Goal: Transaction & Acquisition: Download file/media

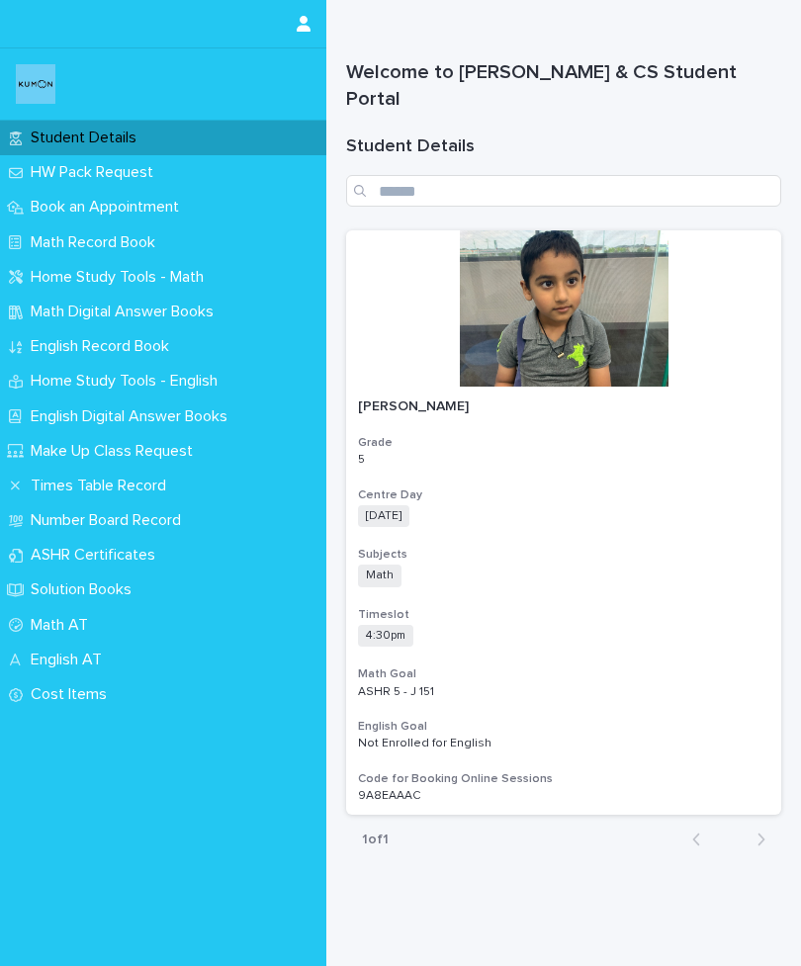
click at [37, 231] on div "Math Record Book" at bounding box center [163, 242] width 326 height 35
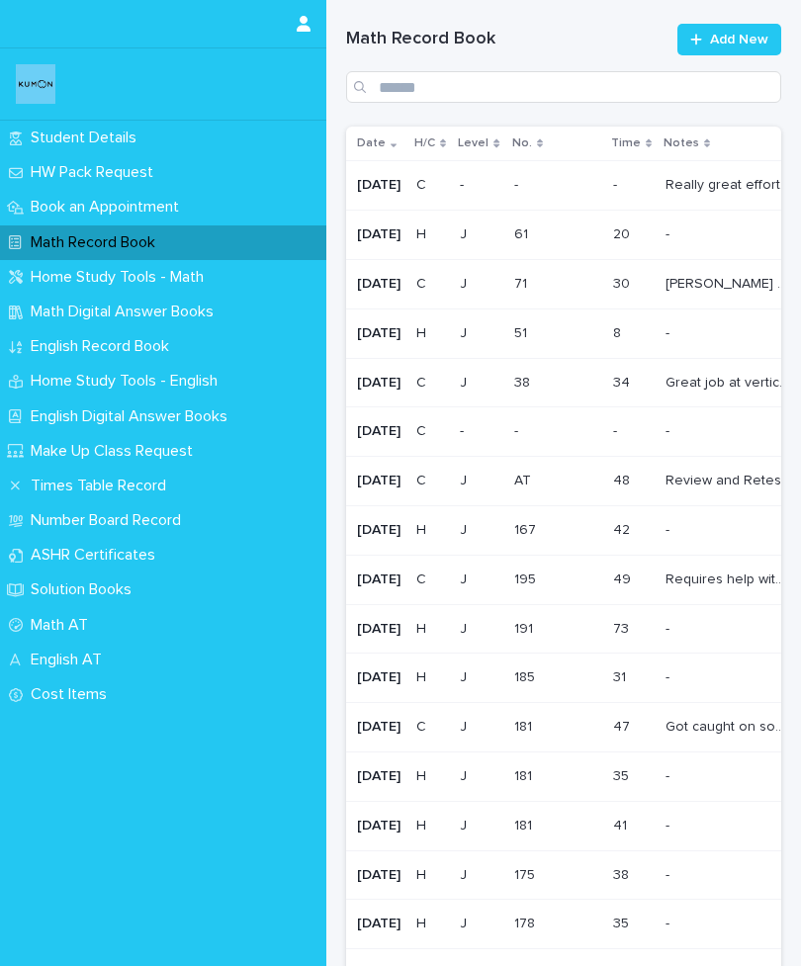
scroll to position [0, 8]
click at [711, 337] on p at bounding box center [725, 333] width 125 height 17
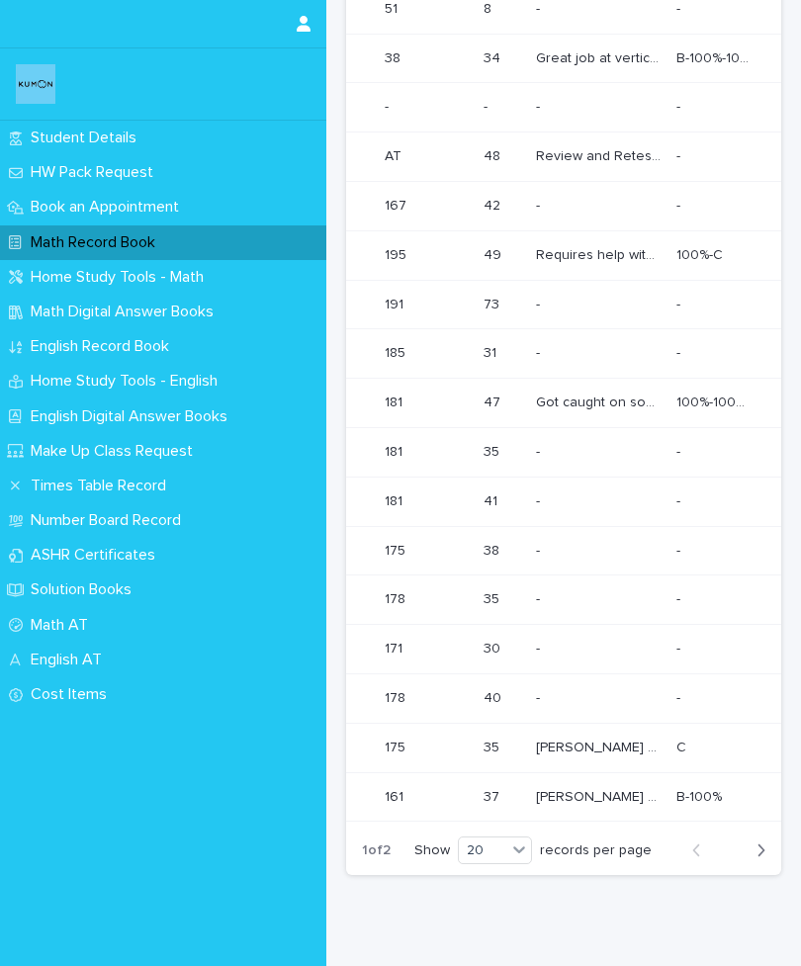
scroll to position [0, 138]
click at [504, 391] on p "47" at bounding box center [494, 401] width 21 height 21
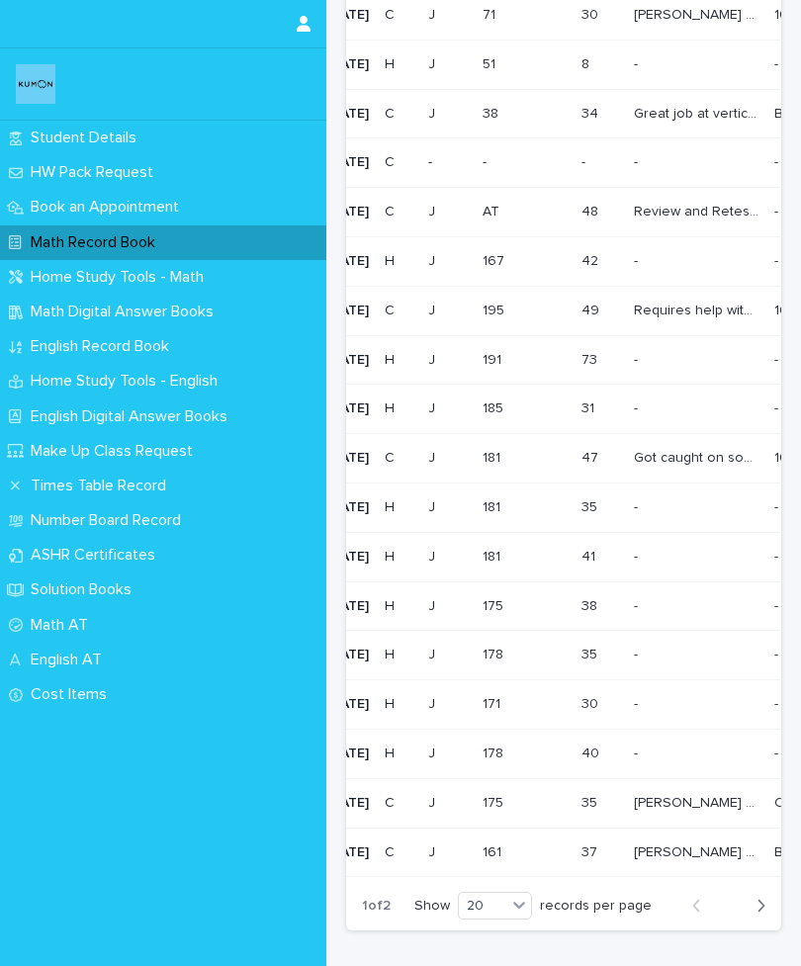
scroll to position [0, 24]
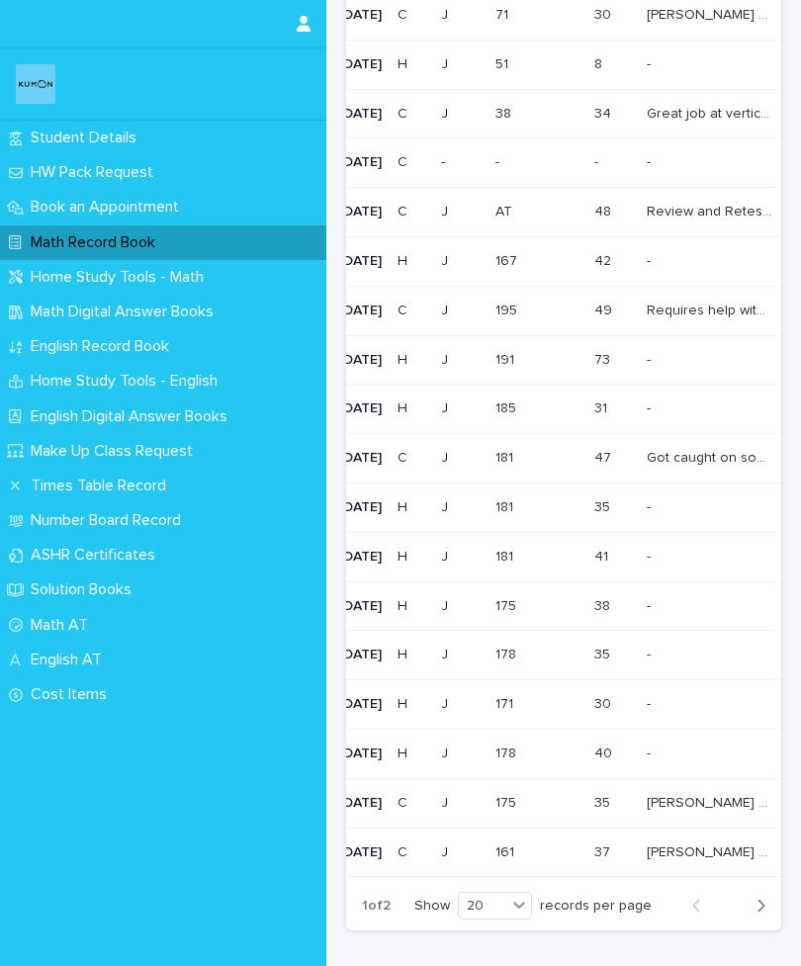
click at [614, 791] on p "35" at bounding box center [604, 801] width 20 height 21
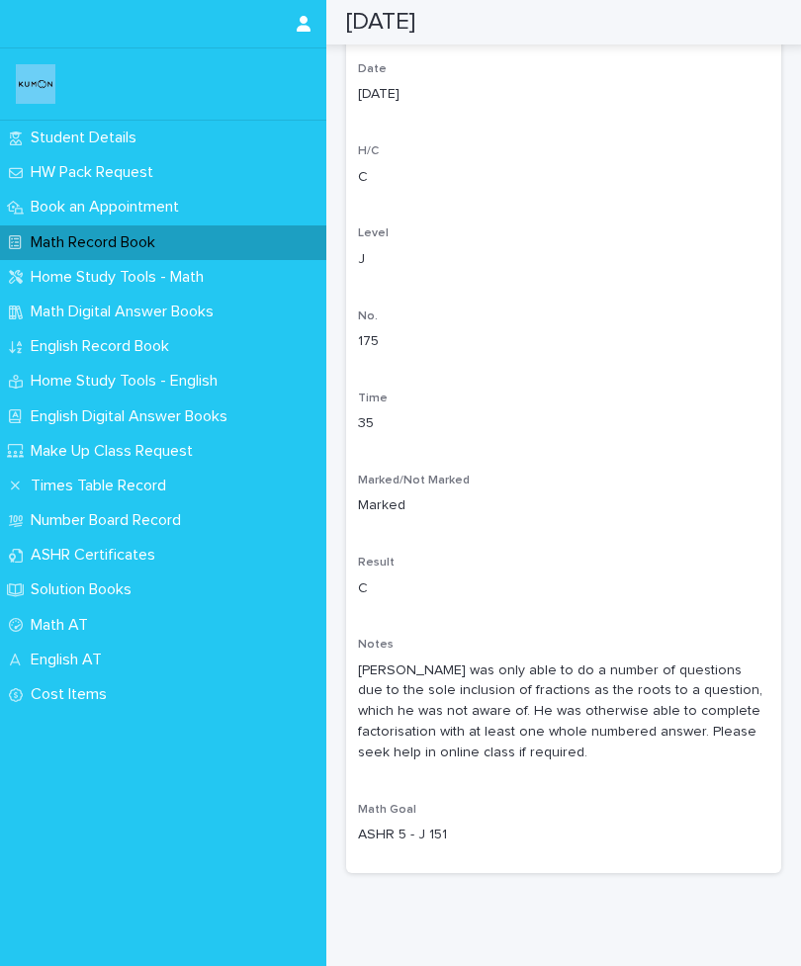
scroll to position [148, 0]
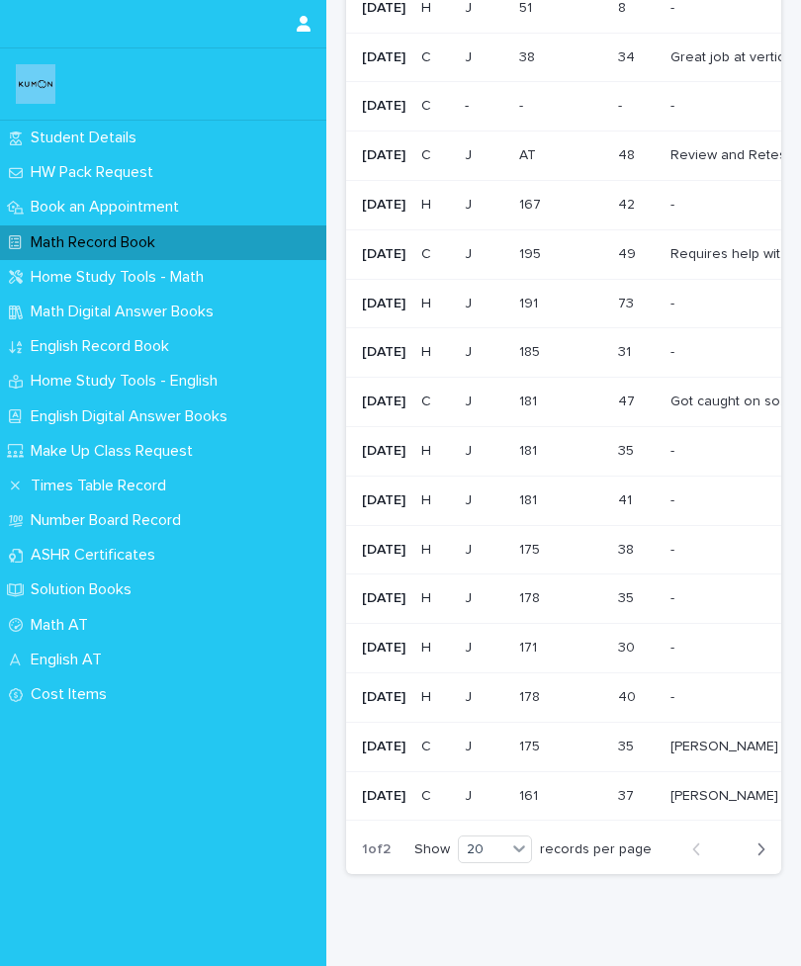
scroll to position [324, 0]
click at [502, 789] on p "J" at bounding box center [484, 797] width 38 height 17
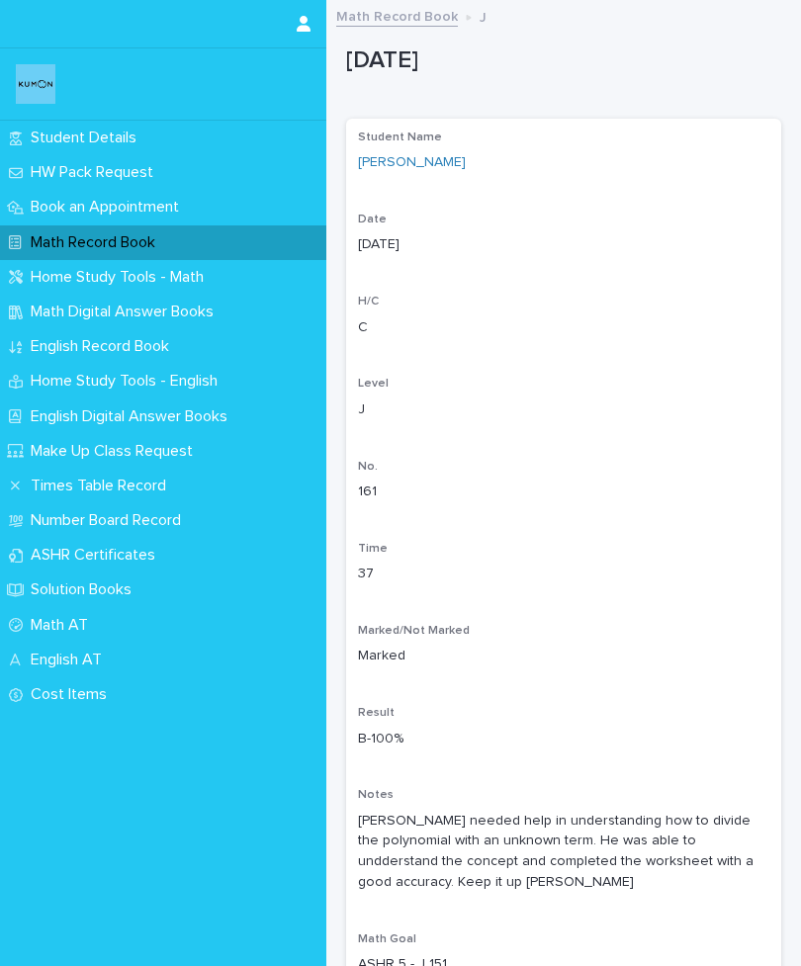
click at [427, 579] on div "Time 37" at bounding box center [563, 571] width 411 height 58
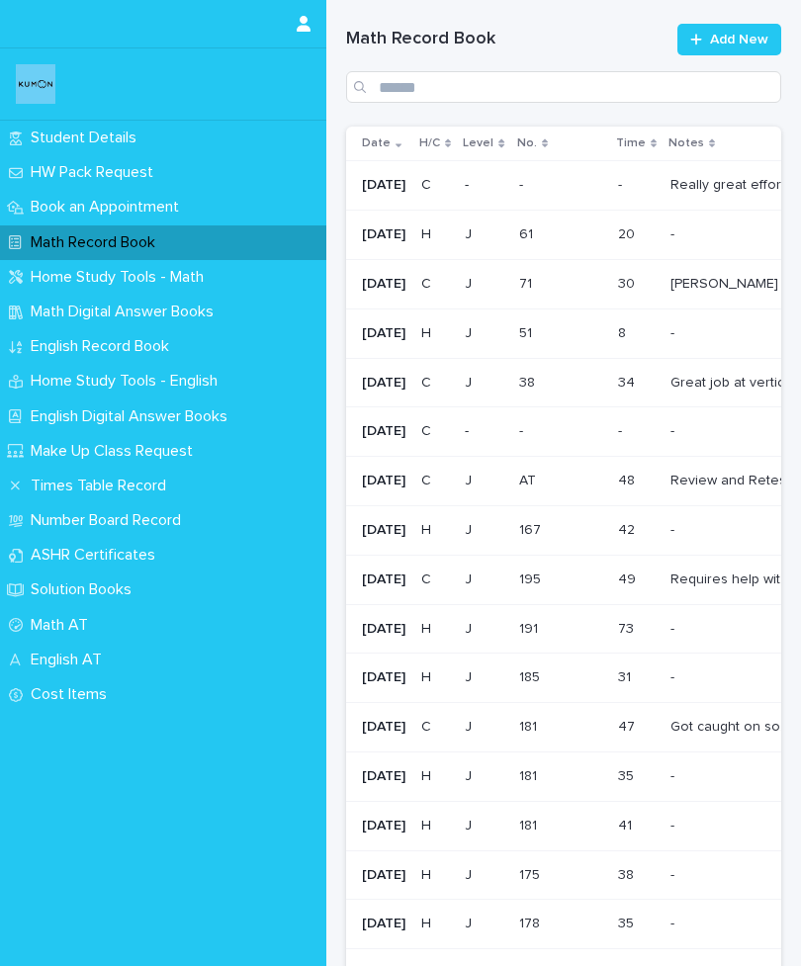
click at [28, 306] on p "Math Digital Answer Books" at bounding box center [126, 312] width 207 height 19
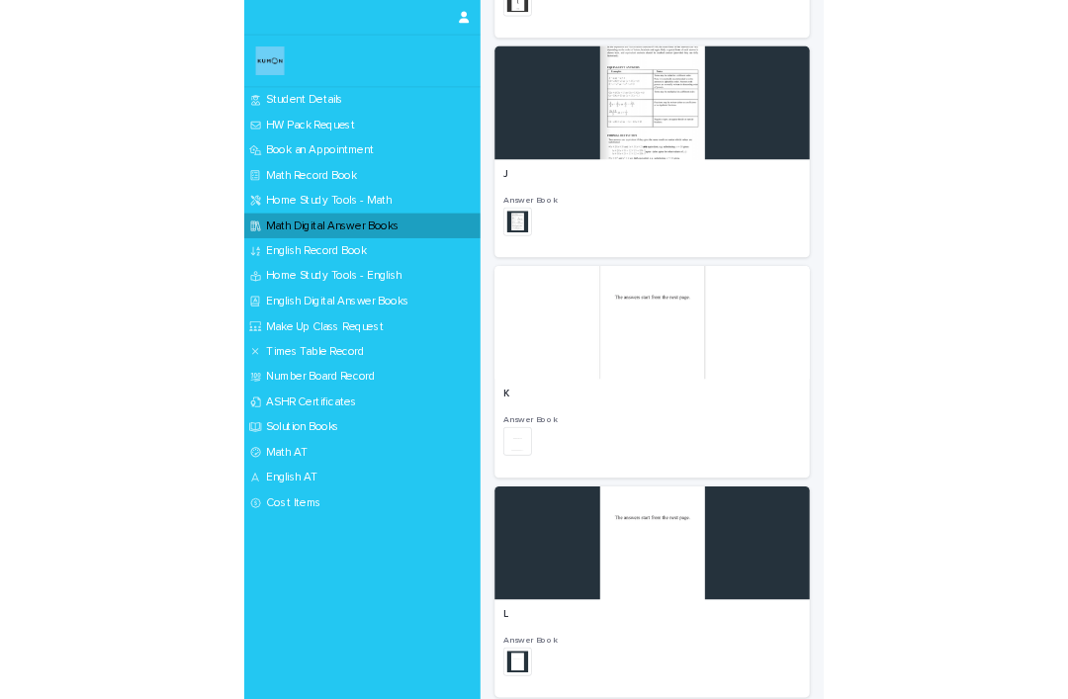
scroll to position [3265, 0]
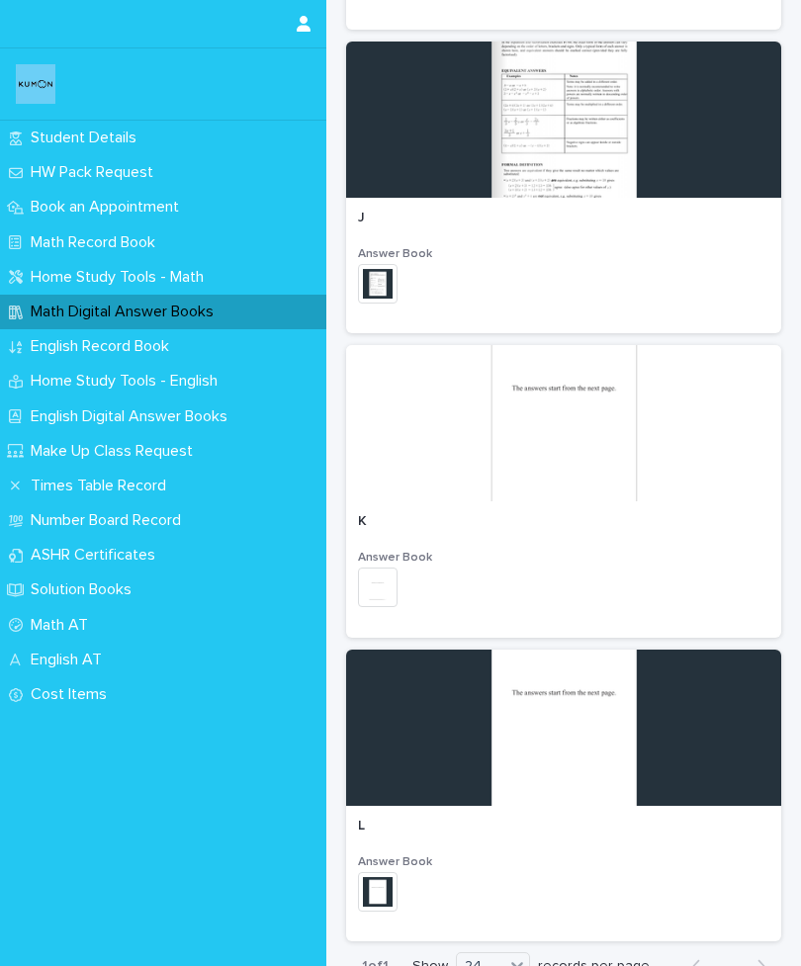
click at [372, 277] on img at bounding box center [378, 284] width 40 height 40
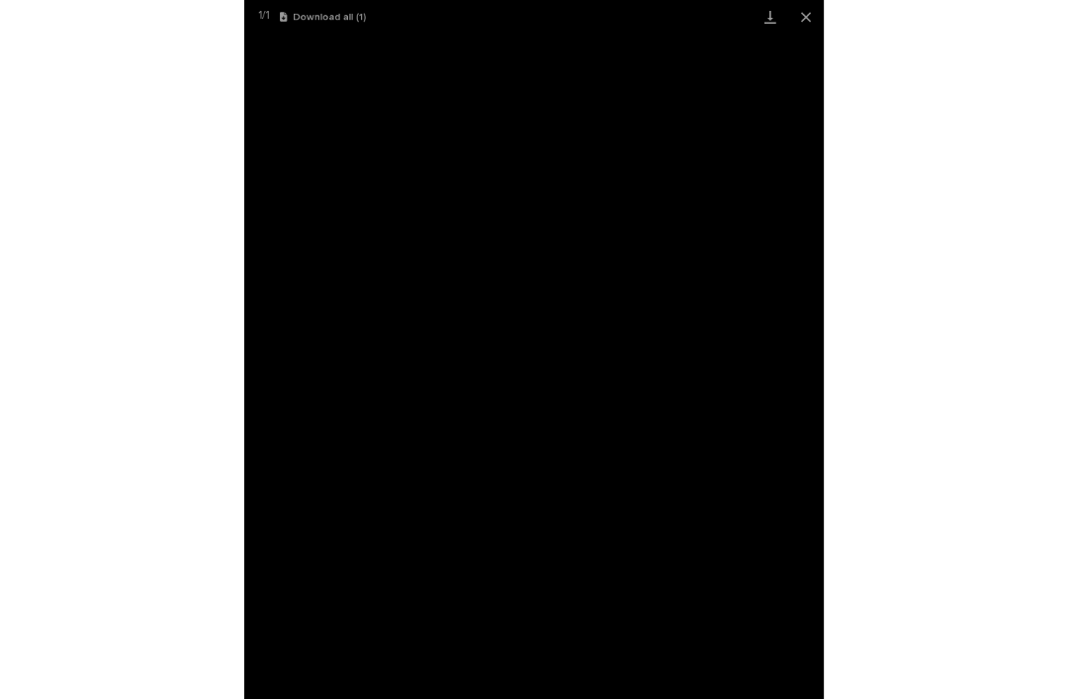
scroll to position [1883, 0]
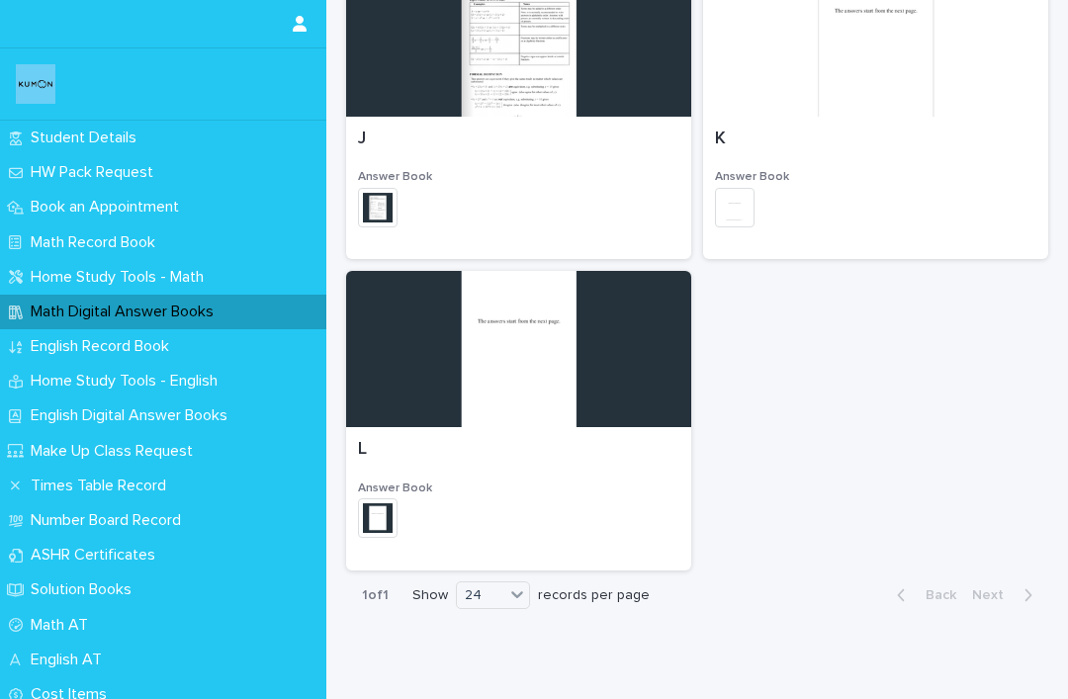
click at [361, 209] on img at bounding box center [378, 208] width 40 height 40
click at [516, 62] on div at bounding box center [518, 38] width 345 height 156
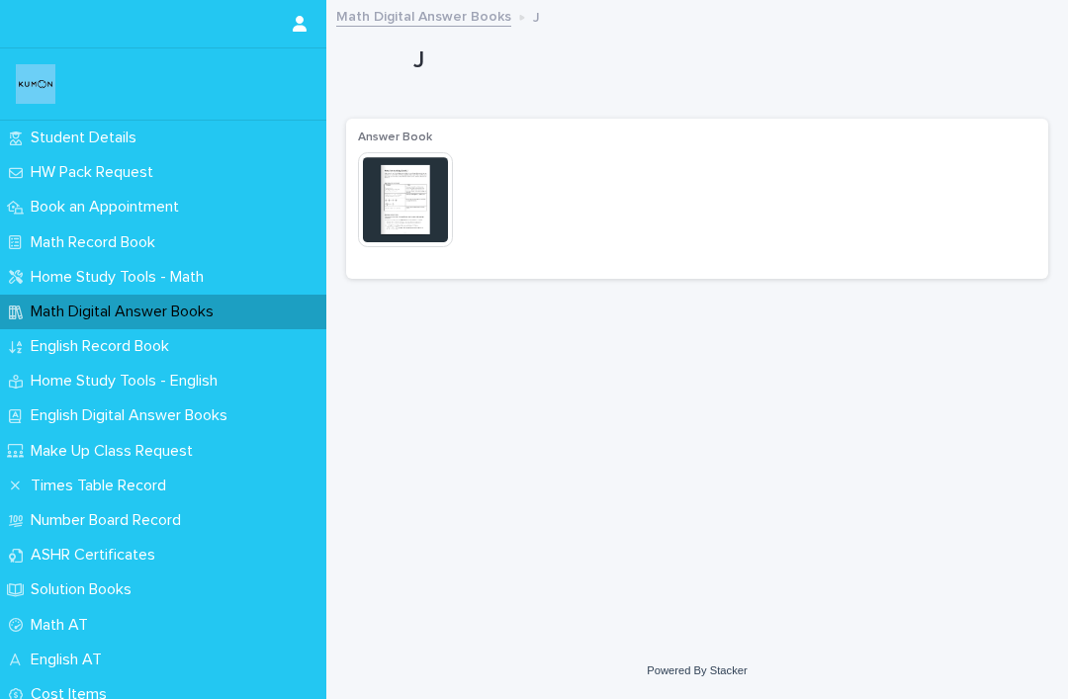
click at [393, 200] on img at bounding box center [405, 199] width 95 height 95
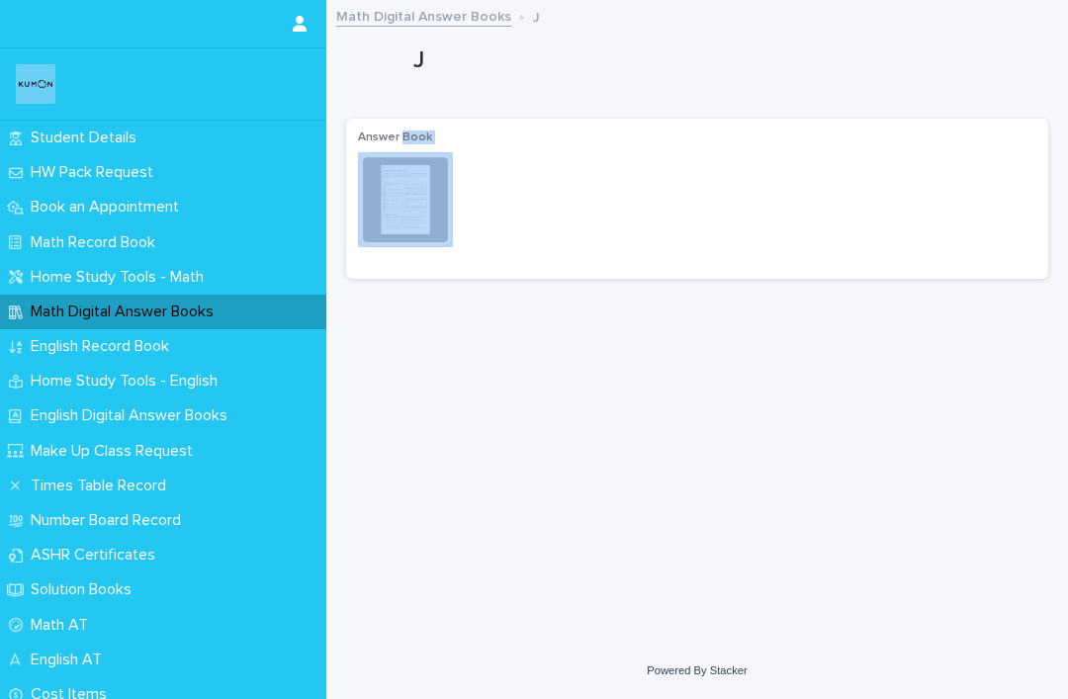
click at [391, 201] on img at bounding box center [405, 199] width 95 height 95
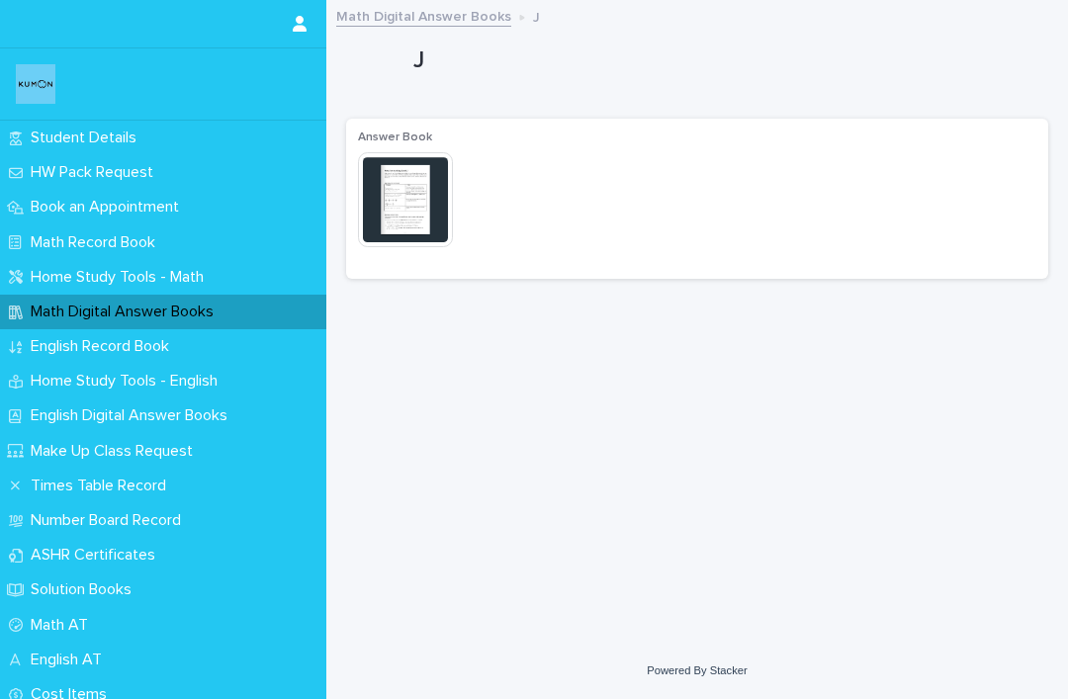
click at [364, 167] on img at bounding box center [405, 199] width 95 height 95
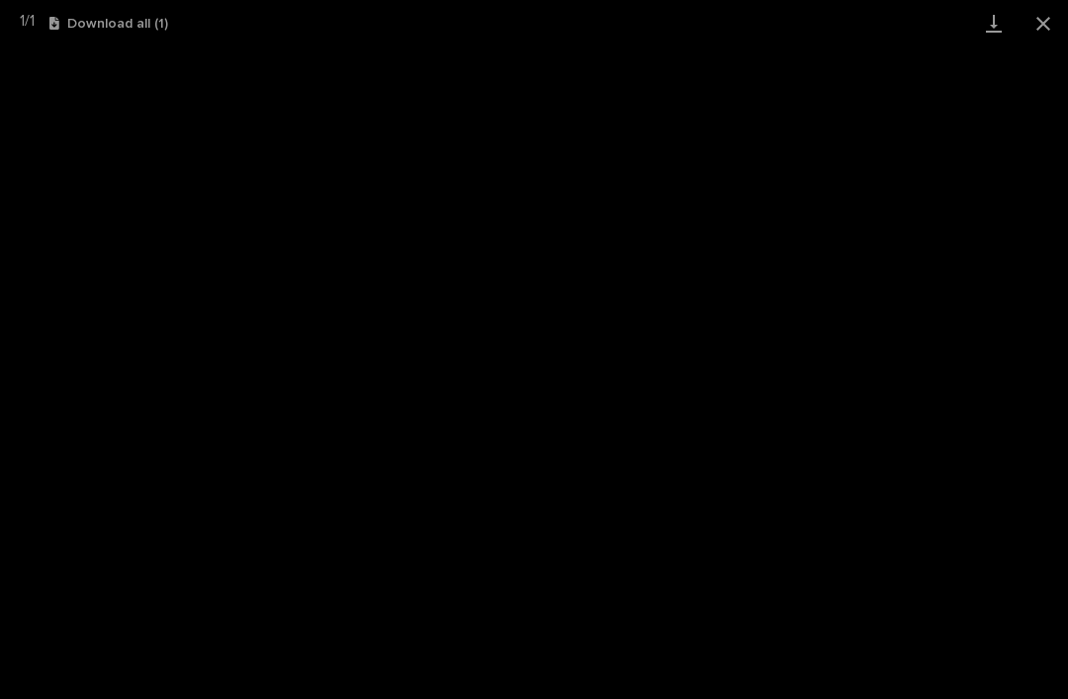
click at [800, 10] on link "Download" at bounding box center [993, 23] width 49 height 46
